Goal: Navigation & Orientation: Find specific page/section

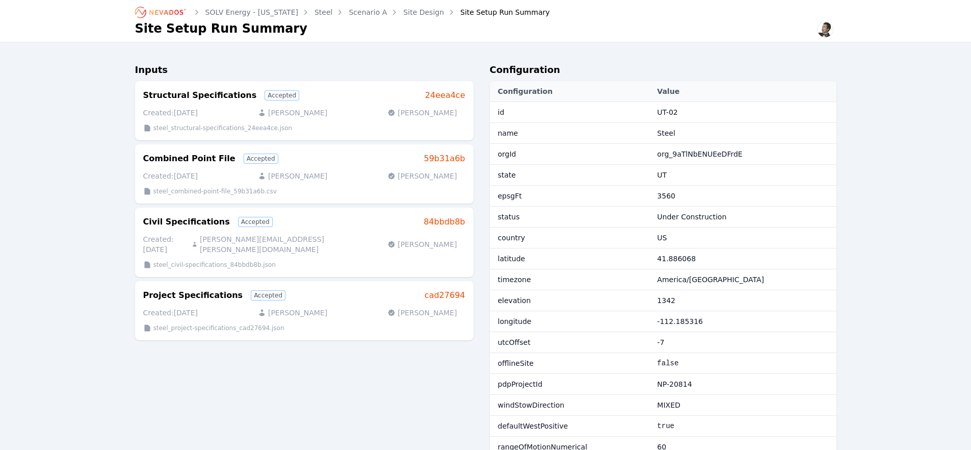
click at [485, 14] on div "Site Setup Run Summary" at bounding box center [497, 12] width 103 height 10
click at [393, 7] on ol "SOLV Energy - [US_STATE] Steel Scenario A Site Design Site Setup Run Summary" at bounding box center [342, 12] width 415 height 16
click at [403, 9] on link "Site Design" at bounding box center [423, 12] width 41 height 10
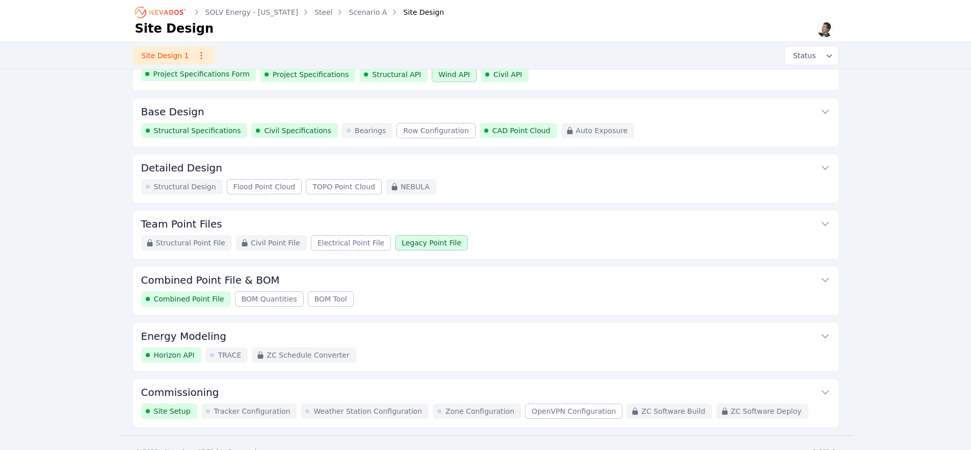
scroll to position [51, 0]
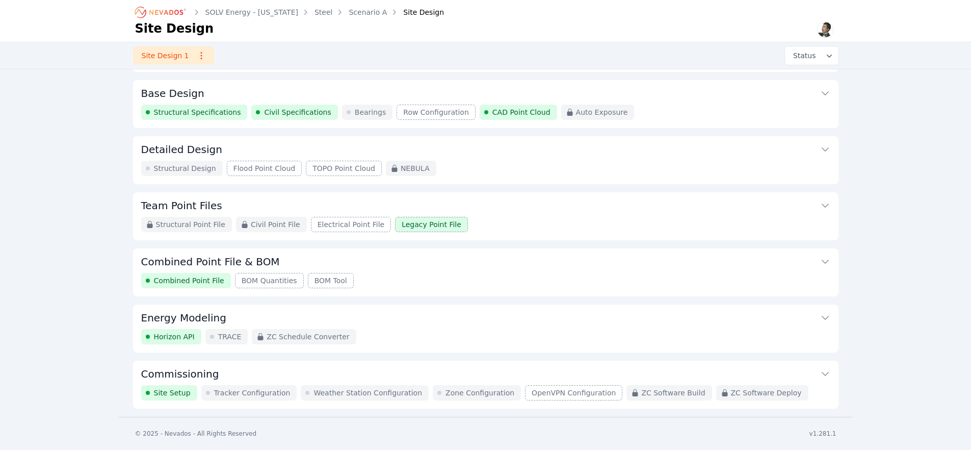
click at [242, 369] on button "Commissioning" at bounding box center [485, 372] width 689 height 24
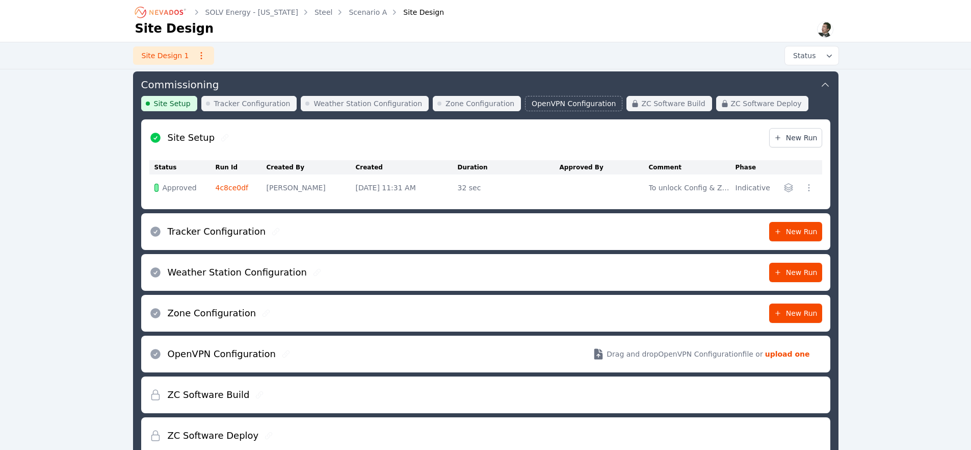
scroll to position [251, 0]
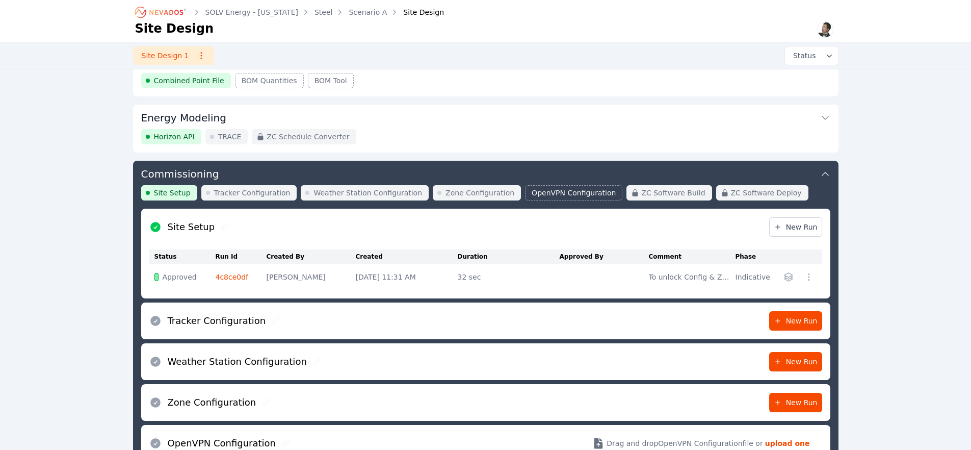
click at [229, 283] on td "4c8ce0df" at bounding box center [241, 277] width 51 height 27
click at [228, 280] on link "4c8ce0df" at bounding box center [232, 277] width 33 height 8
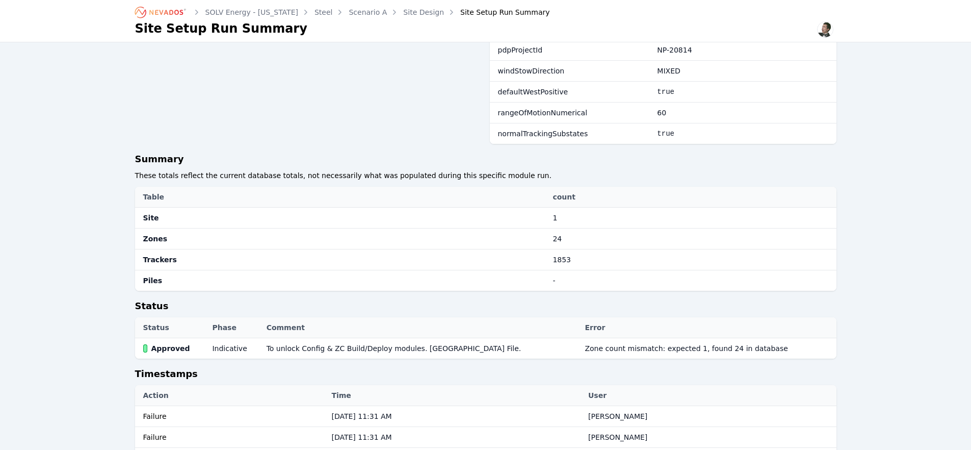
scroll to position [342, 0]
